Goal: Transaction & Acquisition: Purchase product/service

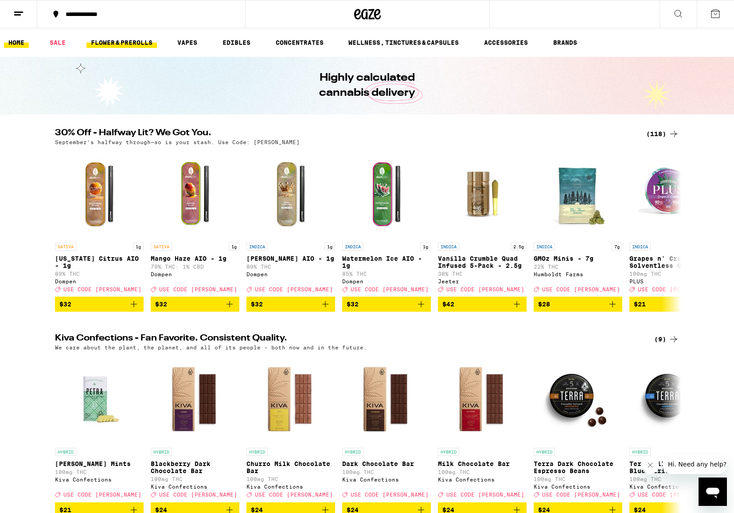
click at [143, 43] on link "FLOWER & PREROLLS" at bounding box center [121, 42] width 70 height 11
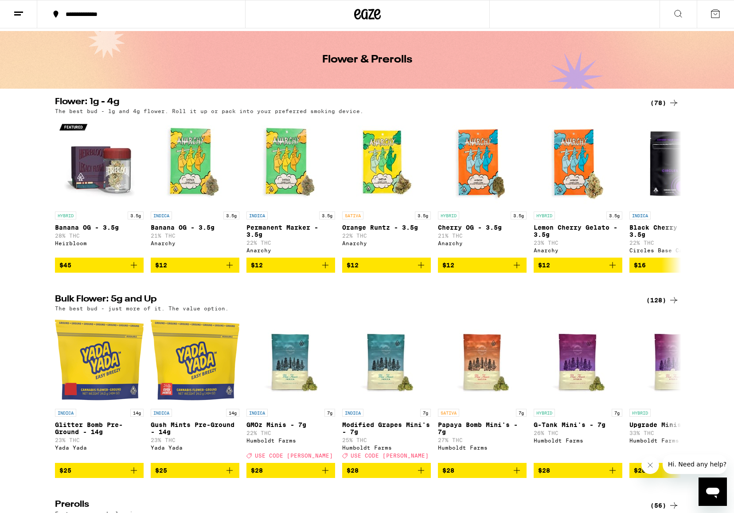
scroll to position [30, 0]
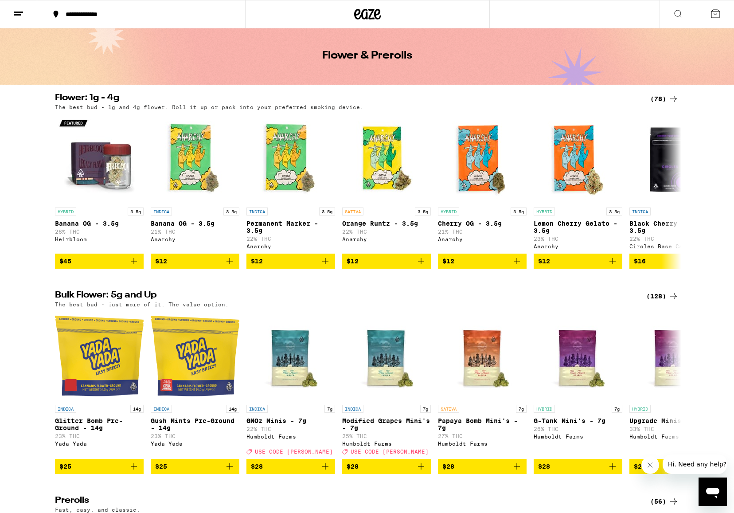
click at [658, 301] on div "(128)" at bounding box center [662, 296] width 33 height 11
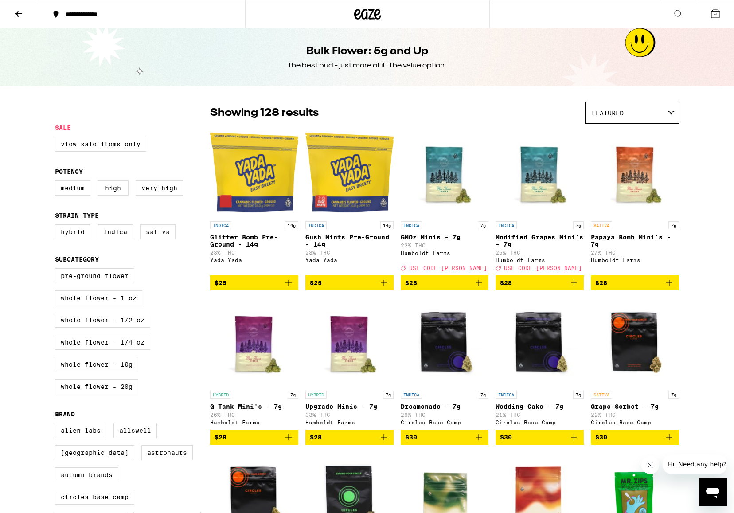
click at [157, 239] on label "Sativa" at bounding box center [157, 231] width 35 height 15
click at [57, 226] on input "Sativa" at bounding box center [57, 226] width 0 height 0
checkbox input "true"
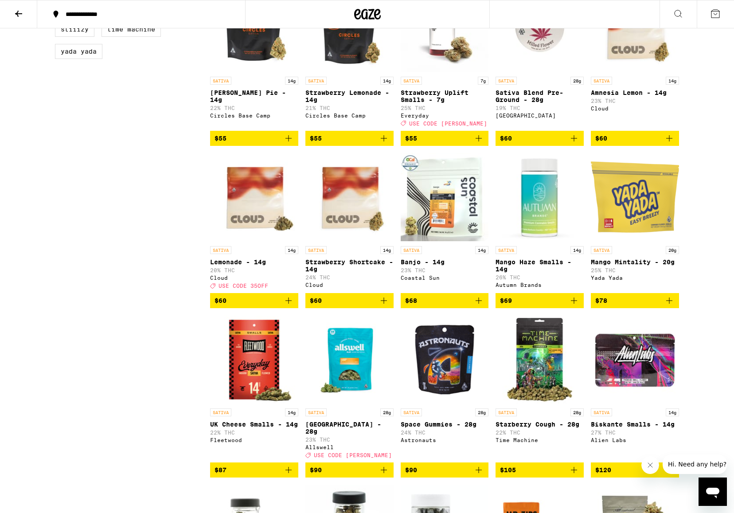
scroll to position [647, 0]
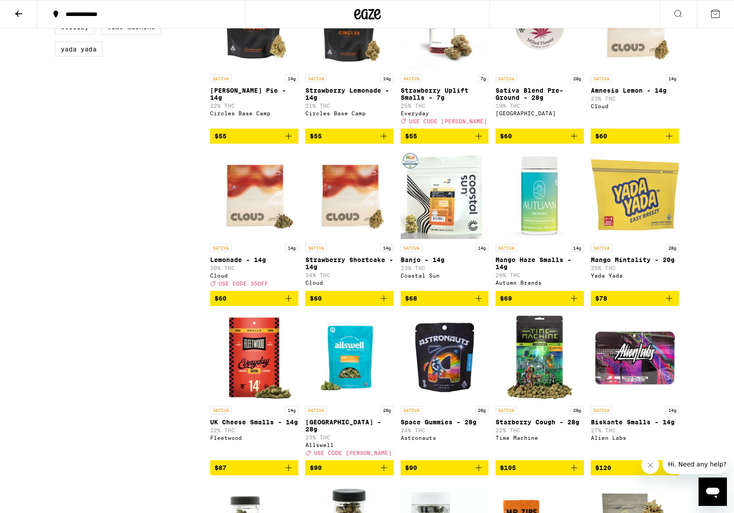
click at [521, 473] on span "$105" at bounding box center [539, 467] width 79 height 11
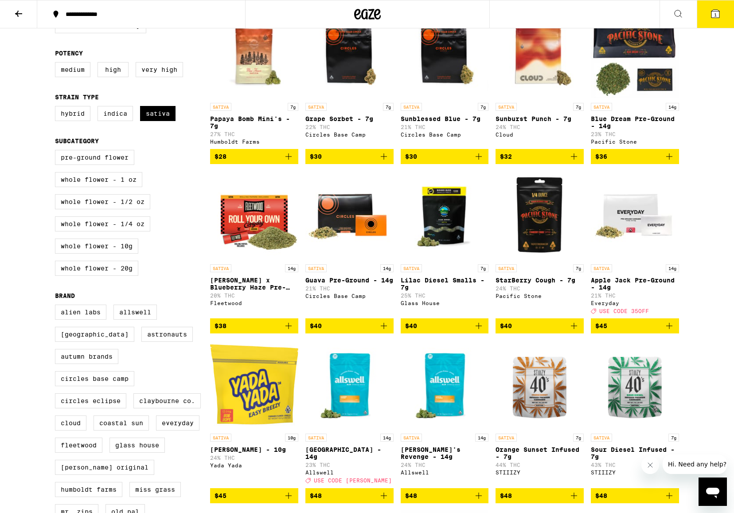
scroll to position [0, 0]
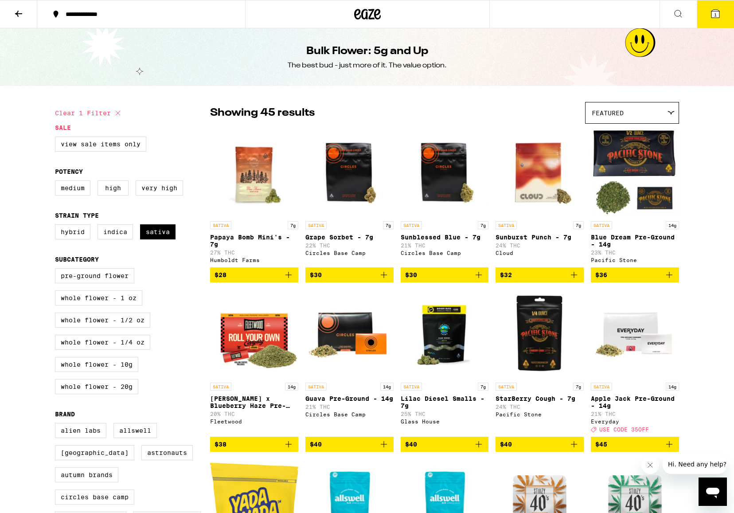
click at [716, 18] on icon at bounding box center [715, 13] width 11 height 11
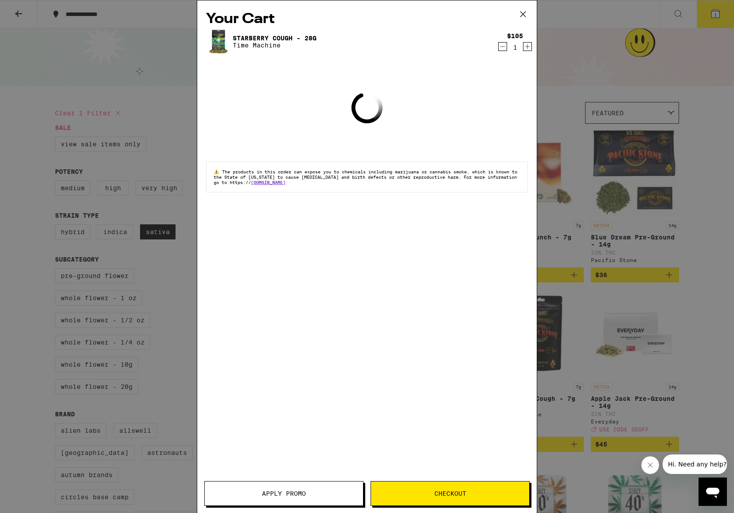
click at [434, 491] on span "Checkout" at bounding box center [450, 493] width 158 height 6
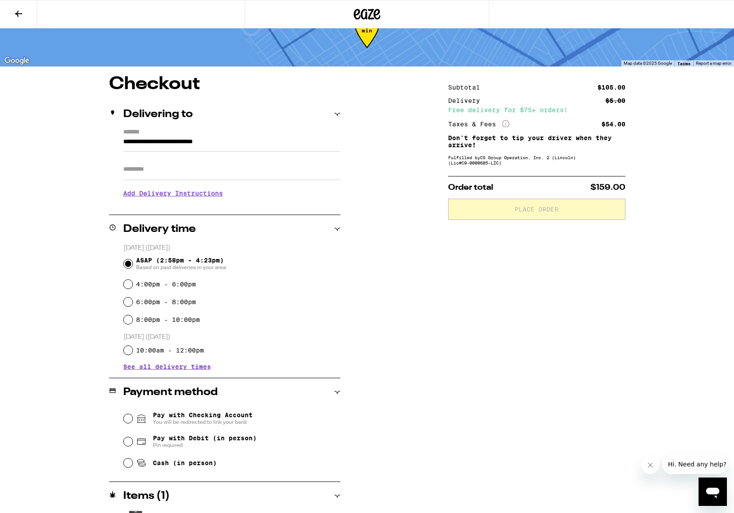
scroll to position [62, 0]
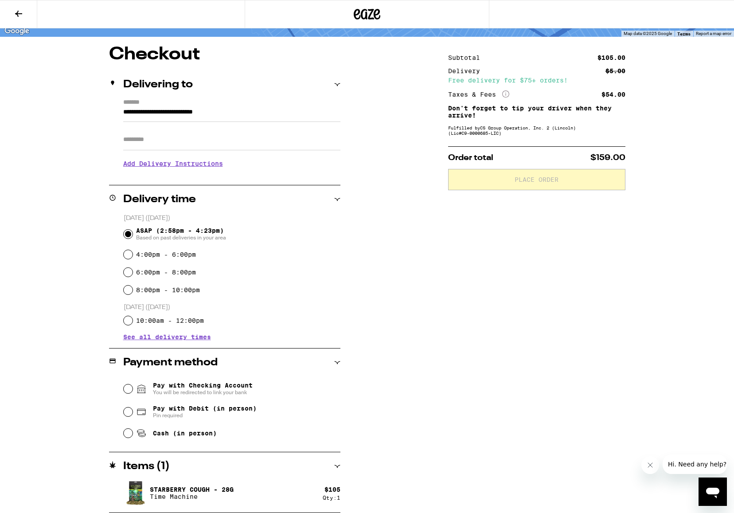
click at [125, 417] on div "Pay with Debit (in person) Pin required" at bounding box center [232, 411] width 217 height 23
click at [132, 411] on div "Pay with Debit (in person) Pin required" at bounding box center [232, 411] width 217 height 23
click at [131, 411] on input "Pay with Debit (in person) Pin required" at bounding box center [128, 411] width 9 height 9
radio input "true"
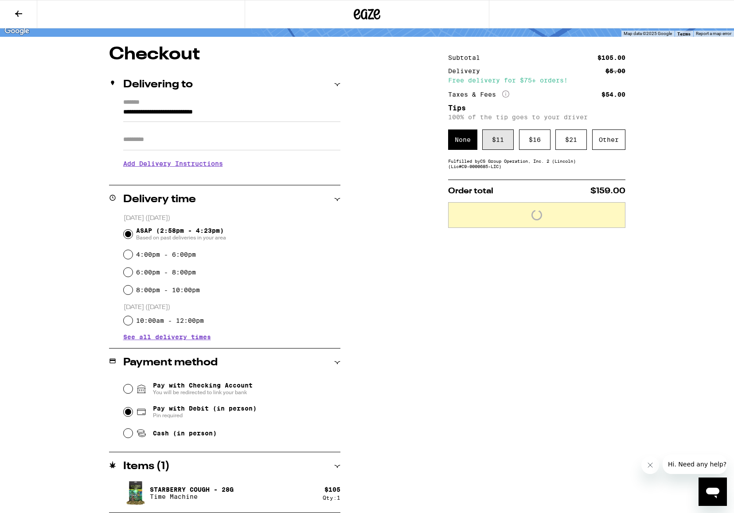
click at [492, 140] on div "$ 11" at bounding box center [497, 139] width 31 height 20
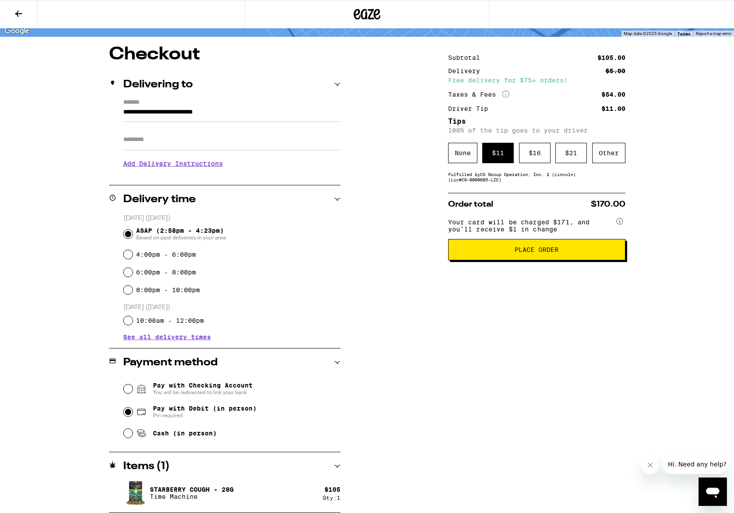
click at [529, 260] on button "Place Order" at bounding box center [536, 249] width 177 height 21
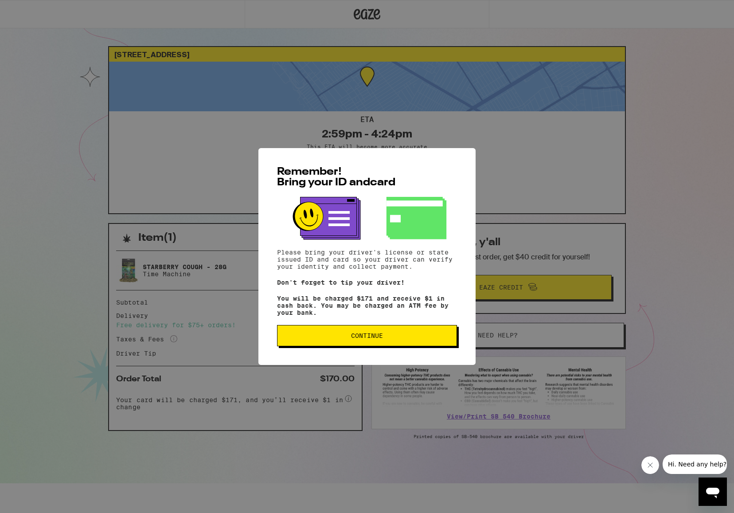
click at [383, 334] on button "Continue" at bounding box center [367, 335] width 180 height 21
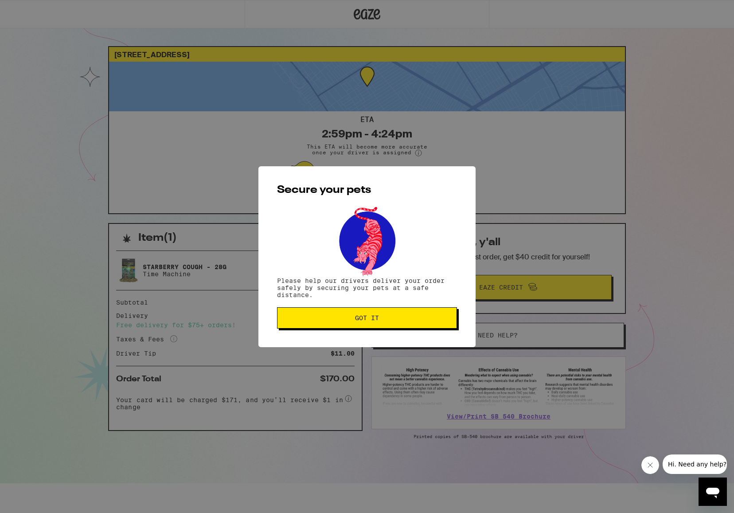
click at [379, 324] on button "Got it" at bounding box center [367, 317] width 180 height 21
